Goal: Check status: Check status

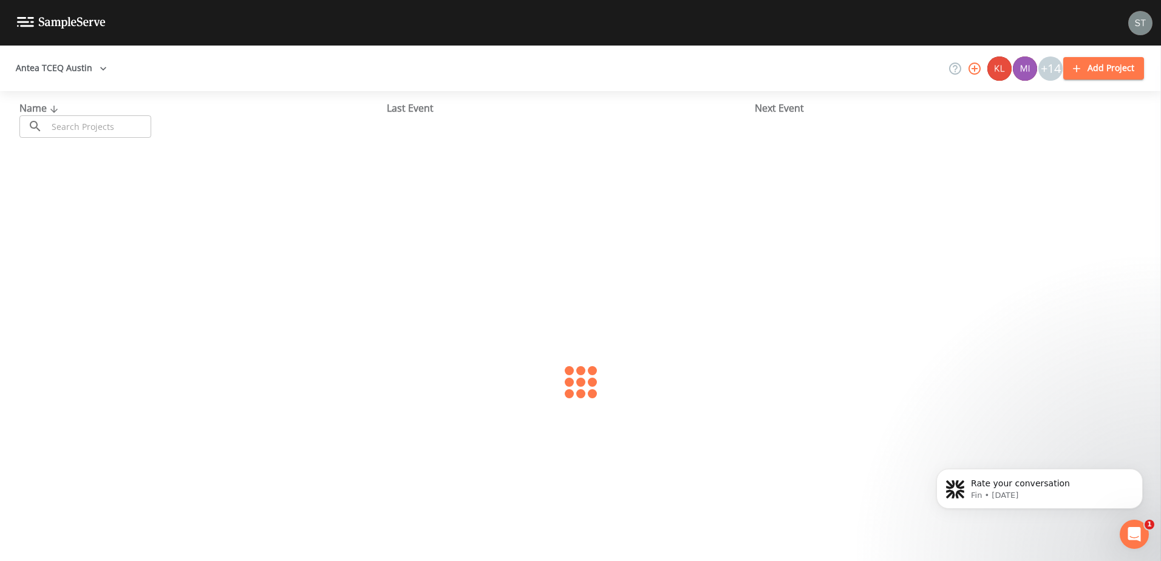
click at [82, 68] on button "Antea TCEQ Austin" at bounding box center [61, 68] width 101 height 22
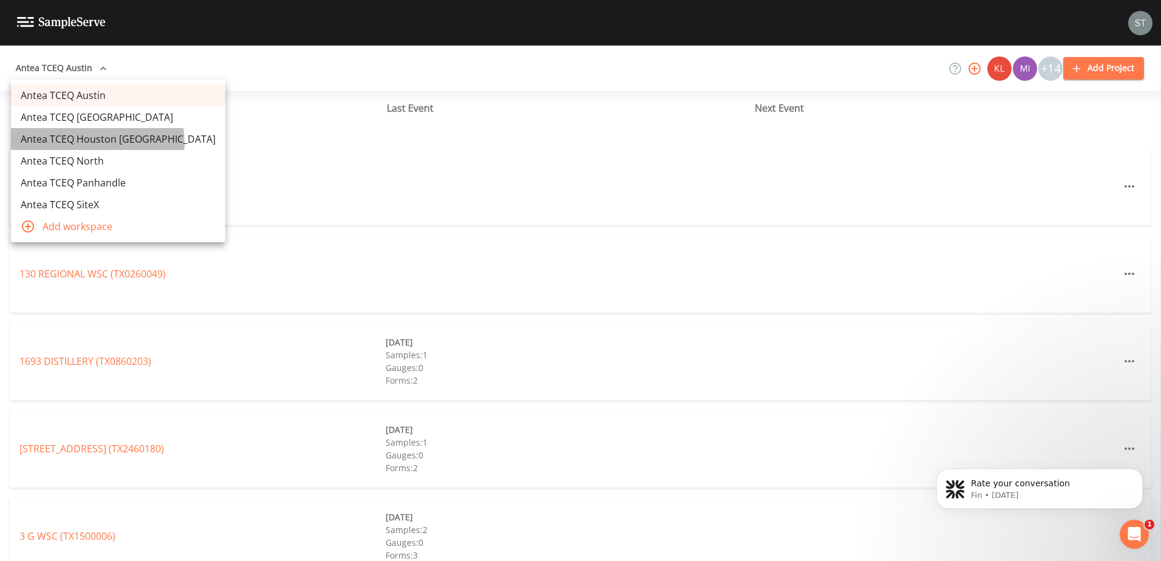
click at [97, 143] on link "Antea TCEQ Houston [GEOGRAPHIC_DATA]" at bounding box center [118, 139] width 214 height 22
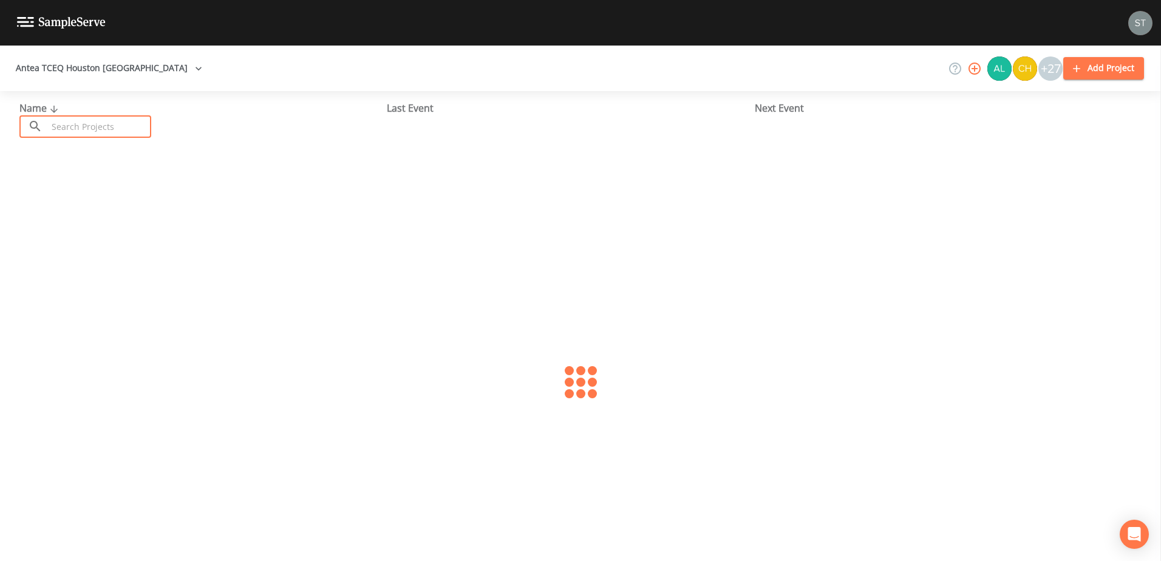
click at [86, 131] on input "text" at bounding box center [99, 126] width 104 height 22
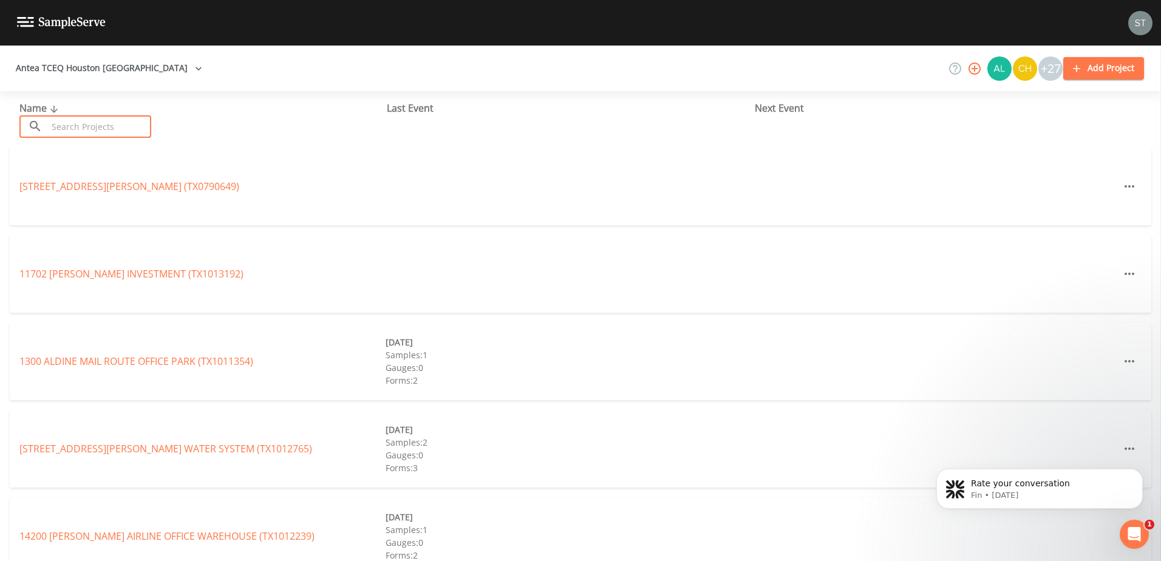
paste input "TX1210011"
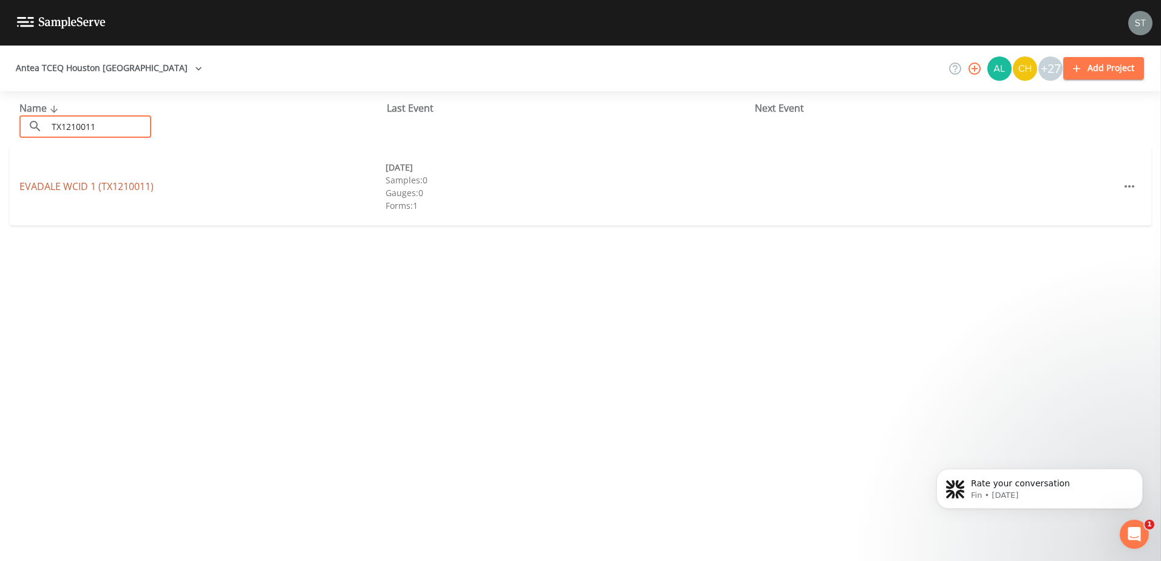
type input "TX1210011"
click at [87, 190] on link "EVADALE WCID 1 (TX1210011)" at bounding box center [86, 186] width 134 height 13
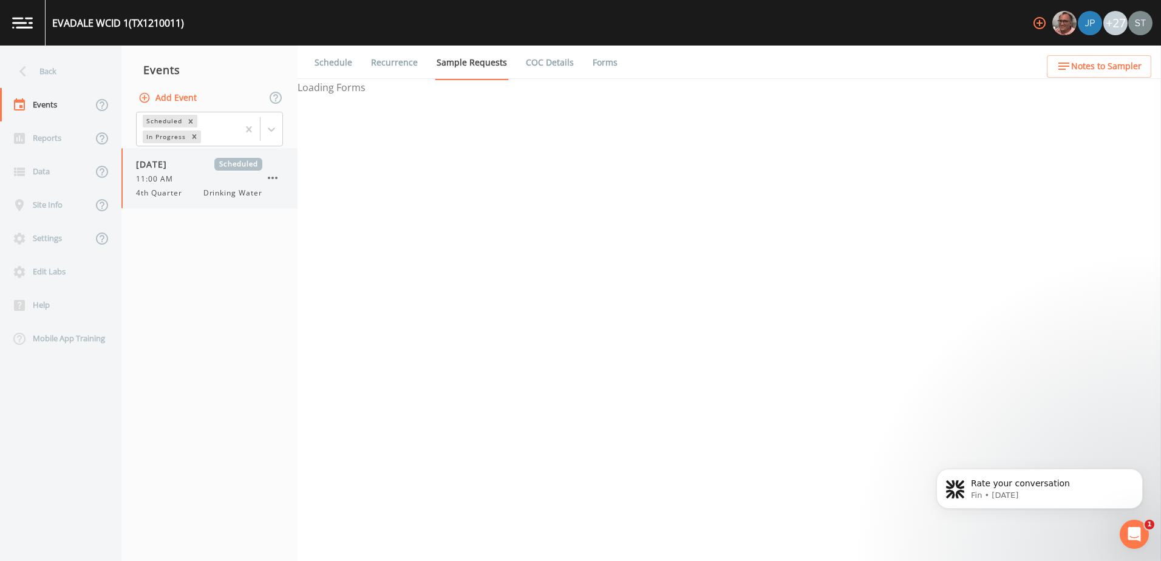
click at [175, 179] on span "11:00 AM" at bounding box center [158, 179] width 44 height 11
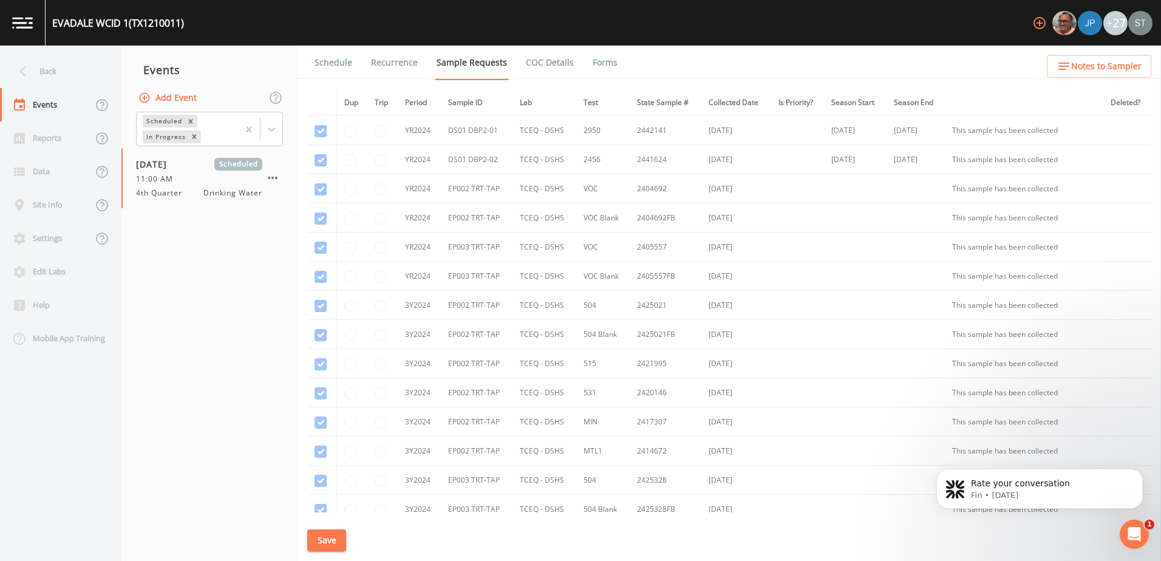
click at [606, 61] on link "Forms" at bounding box center [605, 63] width 29 height 34
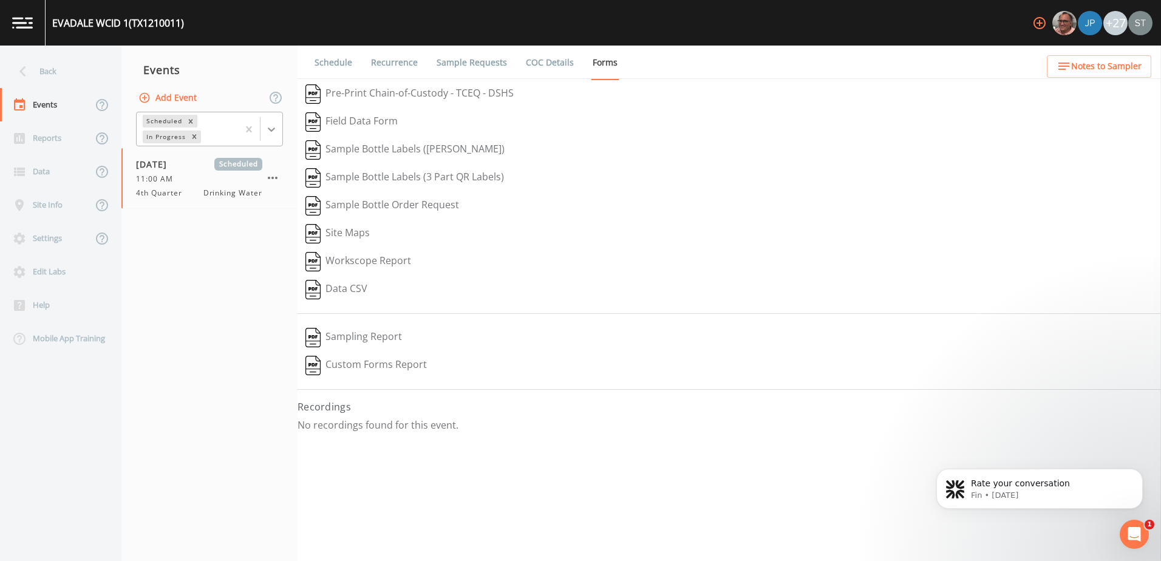
click at [273, 125] on icon at bounding box center [271, 129] width 12 height 12
click at [242, 166] on div "Completed" at bounding box center [209, 164] width 147 height 21
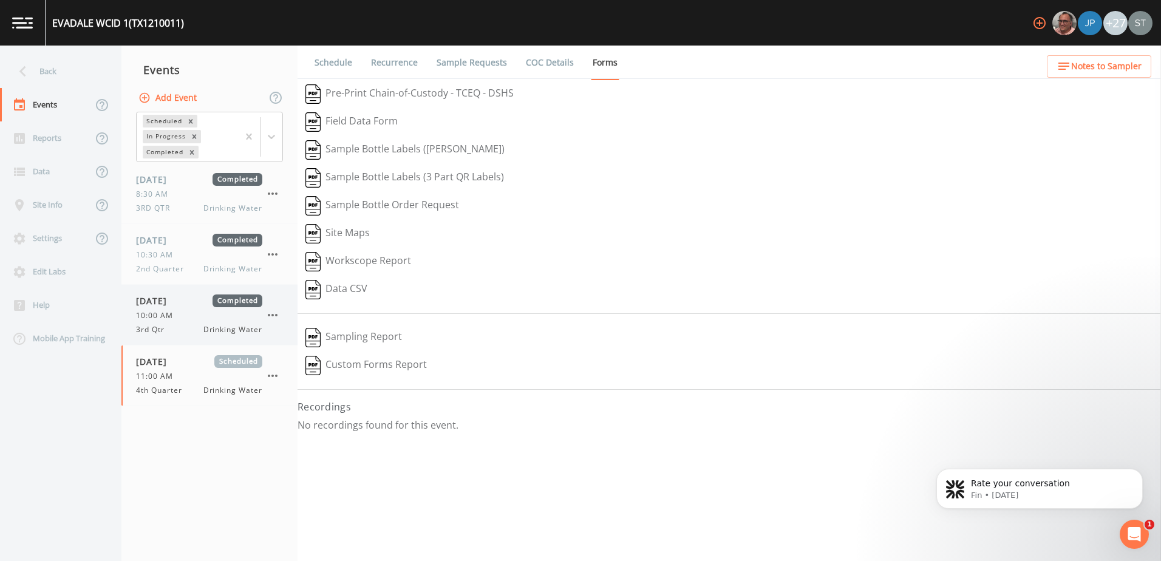
click at [165, 304] on span "[DATE]" at bounding box center [155, 301] width 39 height 13
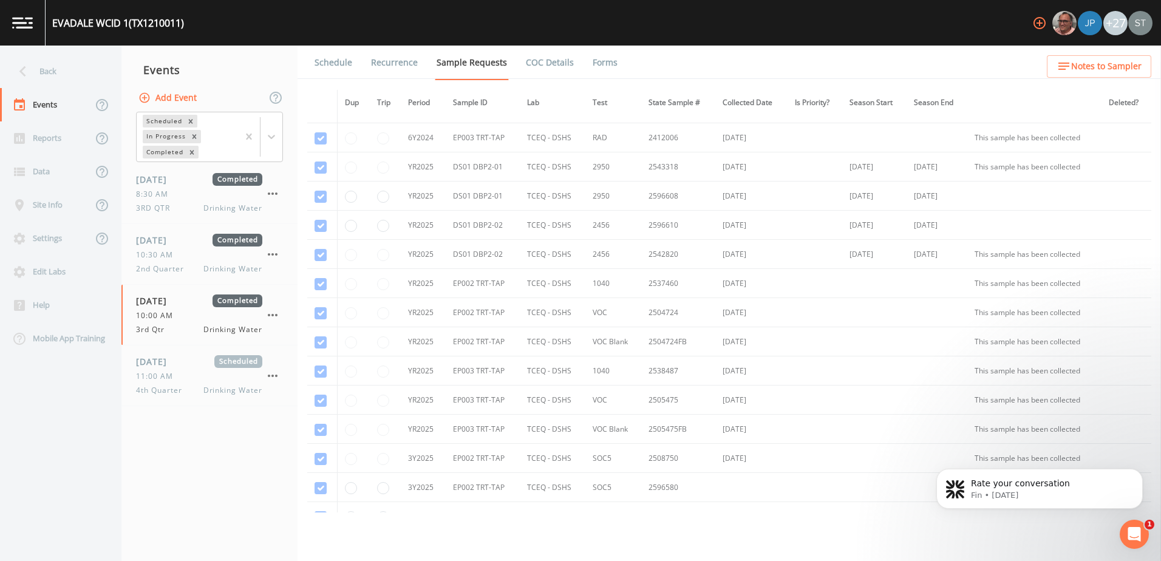
scroll to position [692, 0]
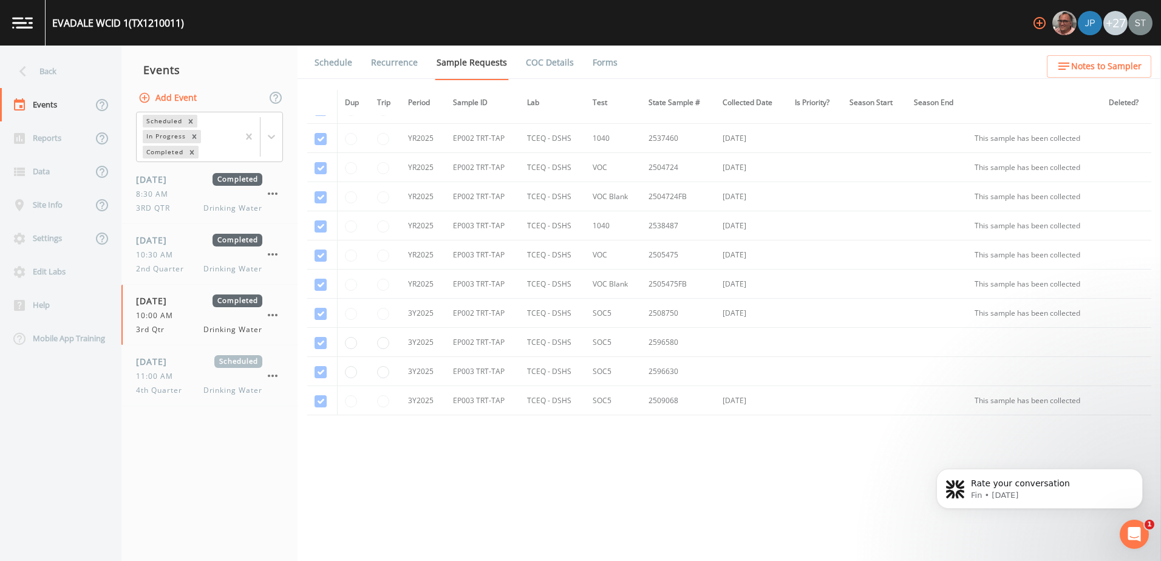
click at [606, 61] on link "Forms" at bounding box center [605, 63] width 29 height 34
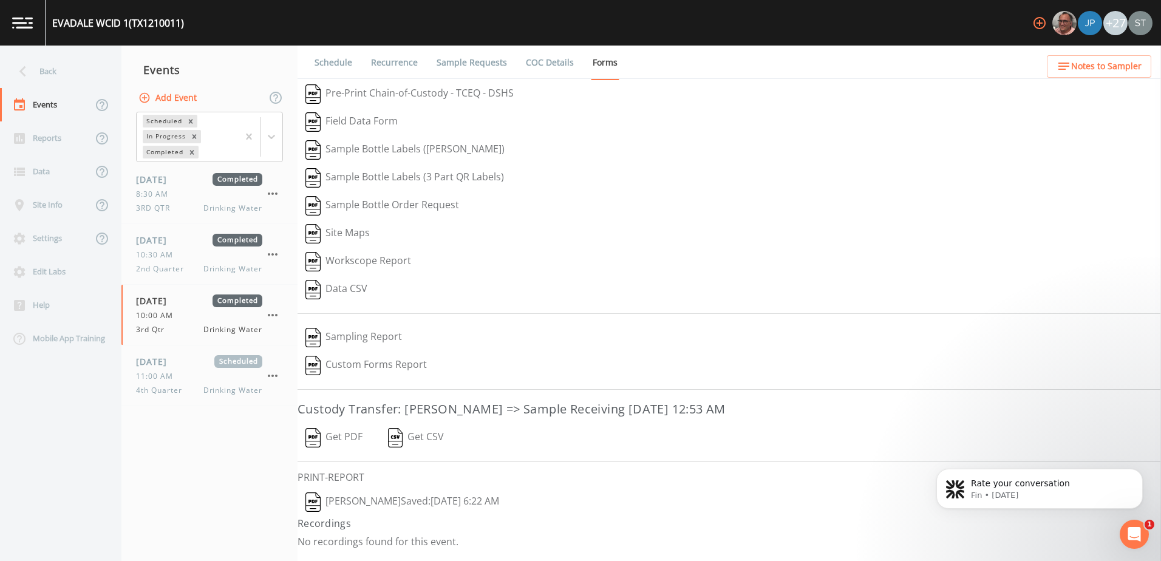
click at [443, 498] on button "[PERSON_NAME]  Saved: [DATE] 6:22 AM" at bounding box center [403, 502] width 210 height 28
click at [29, 69] on icon at bounding box center [22, 71] width 21 height 21
